Goal: Transaction & Acquisition: Purchase product/service

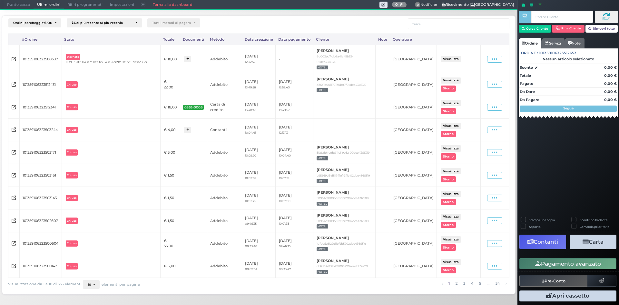
click at [19, 5] on span "Punto cassa" at bounding box center [19, 4] width 30 height 9
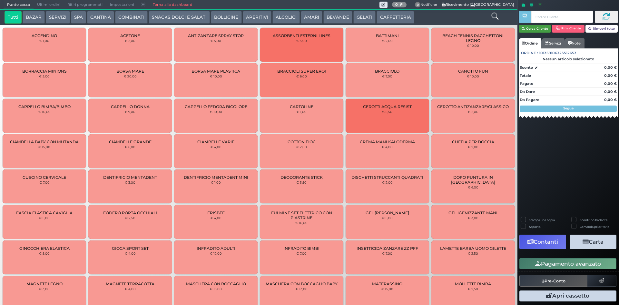
click at [534, 30] on button "Cerca Cliente" at bounding box center [535, 29] width 33 height 8
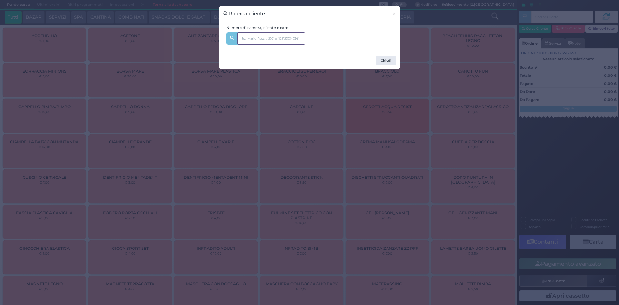
click at [261, 38] on input "text" at bounding box center [271, 38] width 68 height 12
type input "354"
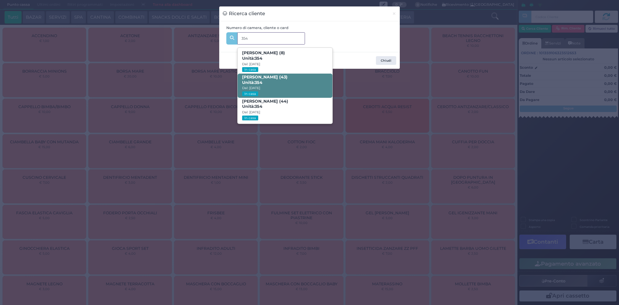
click at [296, 83] on span "Francesco Paolo Sportelli (43) Unità: 354 Dal: 09/08/2025 In casa" at bounding box center [285, 85] width 94 height 24
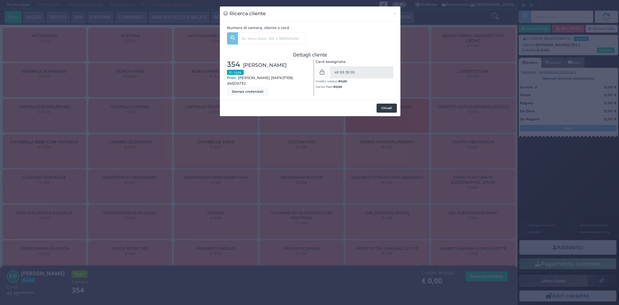
click at [386, 107] on button "Chiudi" at bounding box center [386, 107] width 20 height 9
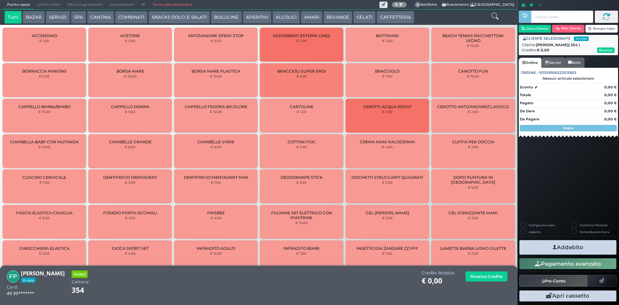
click at [98, 17] on button "CANTINA" at bounding box center [100, 17] width 27 height 13
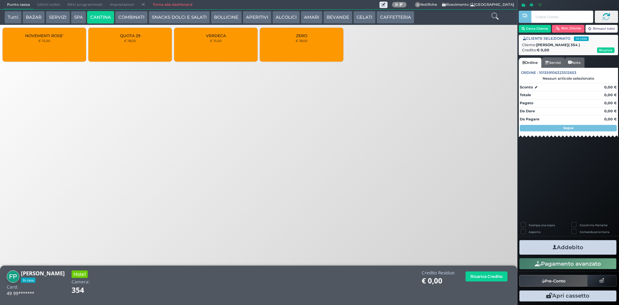
click at [217, 46] on div "VERDECA € 15,00" at bounding box center [215, 45] width 83 height 34
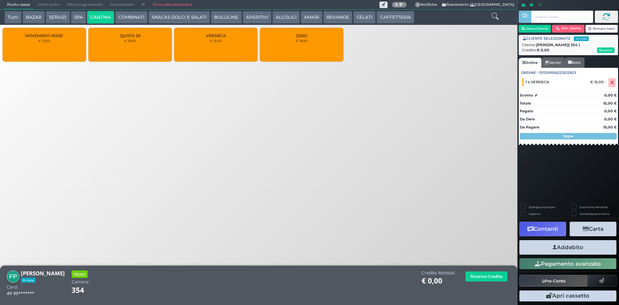
click at [580, 245] on button "Addebito" at bounding box center [567, 247] width 97 height 15
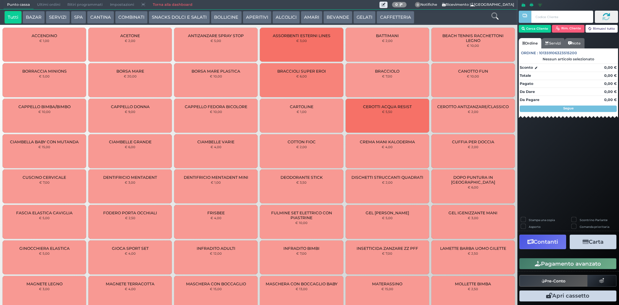
click at [58, 4] on span "Ultimi ordini" at bounding box center [49, 4] width 30 height 9
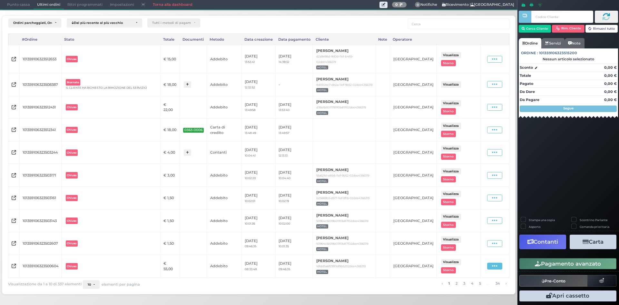
click at [496, 265] on icon at bounding box center [494, 266] width 5 height 6
click at [479, 229] on span "Ristampa Pre-Conto" at bounding box center [481, 230] width 26 height 11
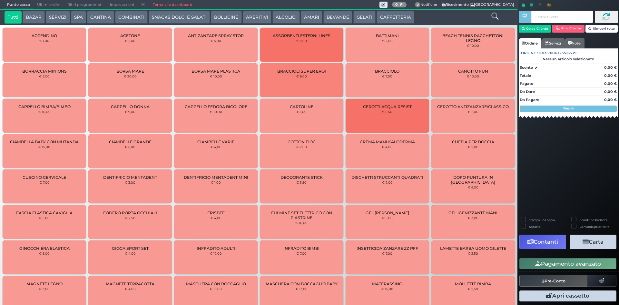
click at [53, 4] on span "Ultimi ordini" at bounding box center [49, 4] width 30 height 9
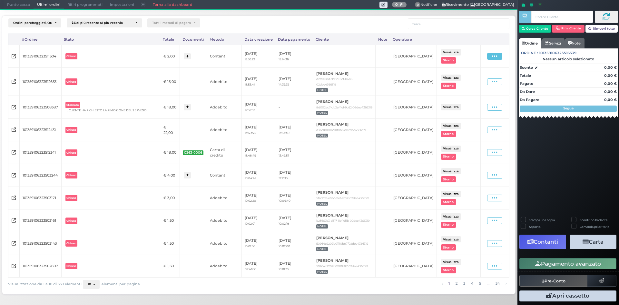
click at [494, 56] on icon at bounding box center [494, 56] width 5 height 6
click at [470, 80] on span "Ristampa Pre-Conto" at bounding box center [481, 75] width 26 height 11
